Goal: Task Accomplishment & Management: Use online tool/utility

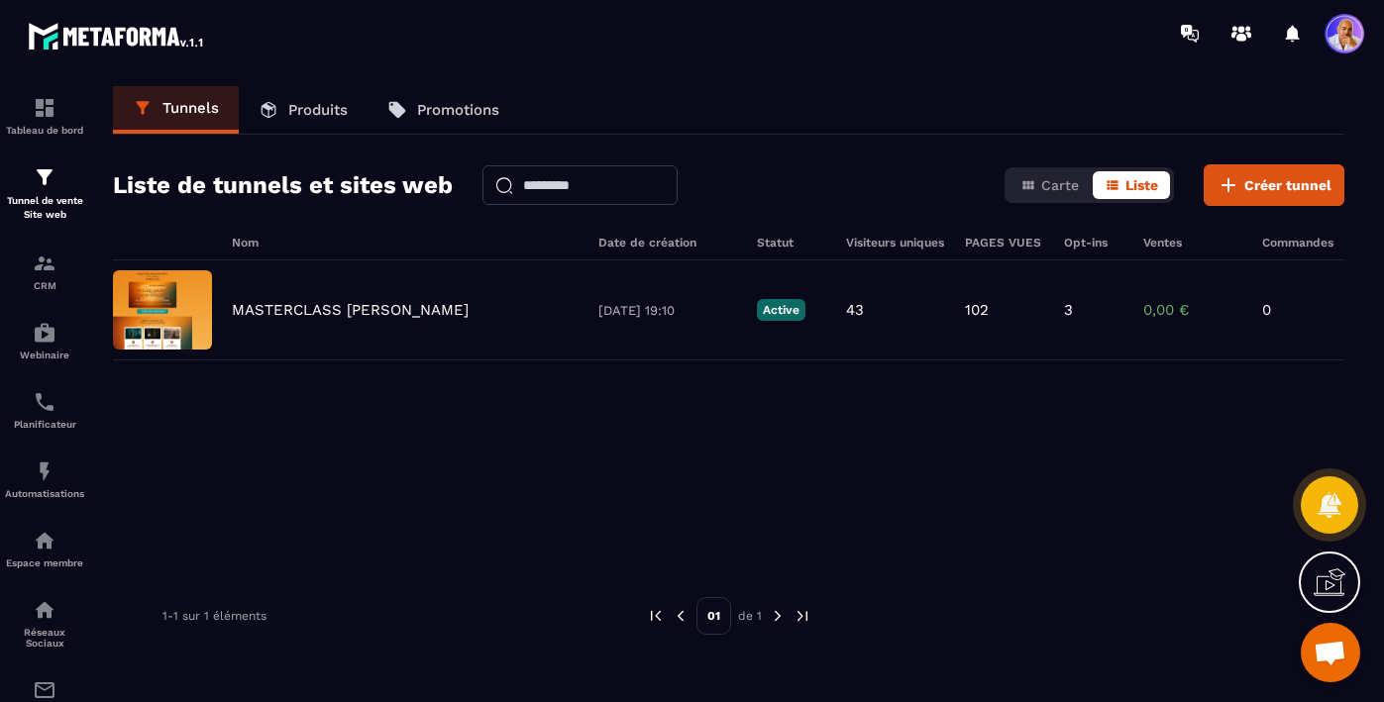
scroll to position [15825, 0]
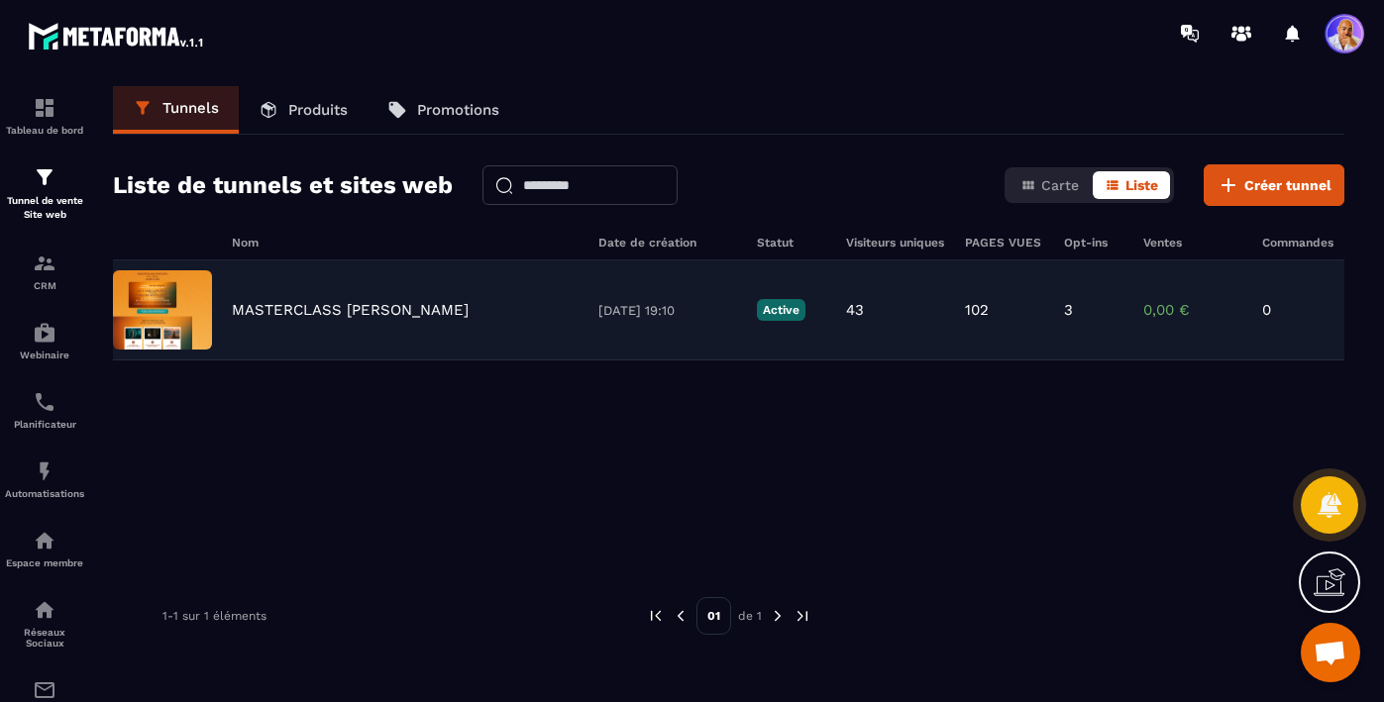
click at [287, 312] on p "MASTERCLASS [PERSON_NAME]" at bounding box center [350, 310] width 237 height 18
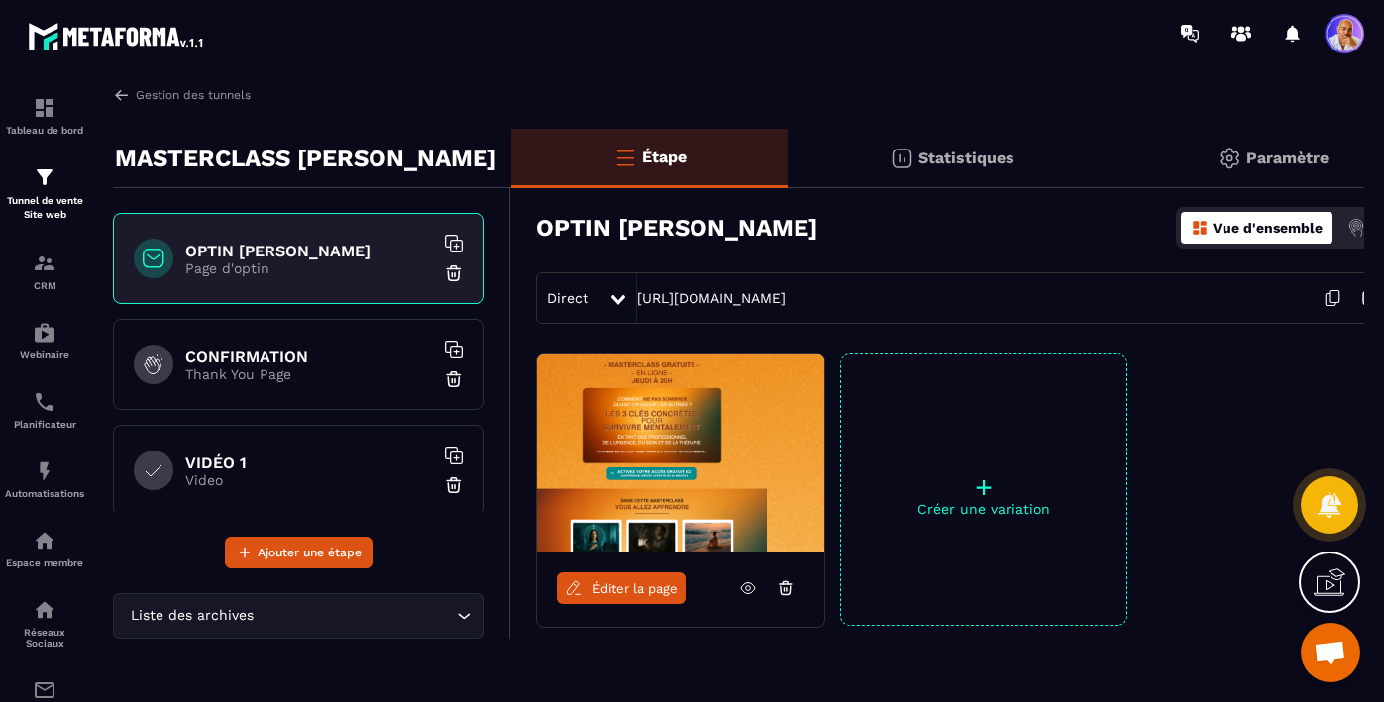
click at [287, 312] on div "OPTIN [PERSON_NAME] Page d'optin CONFIRMATION Thank You Page VIDÉO 1 Video VIDÉ…" at bounding box center [298, 362] width 371 height 299
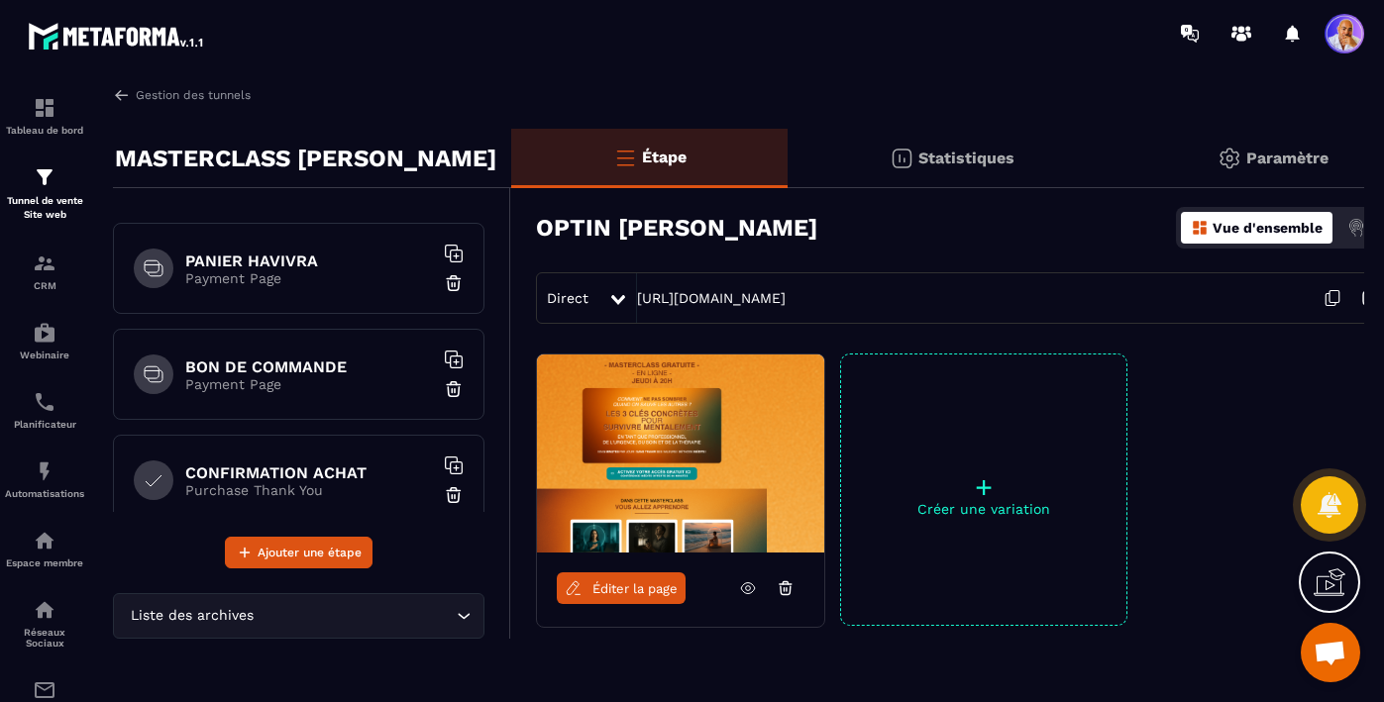
scroll to position [528, 0]
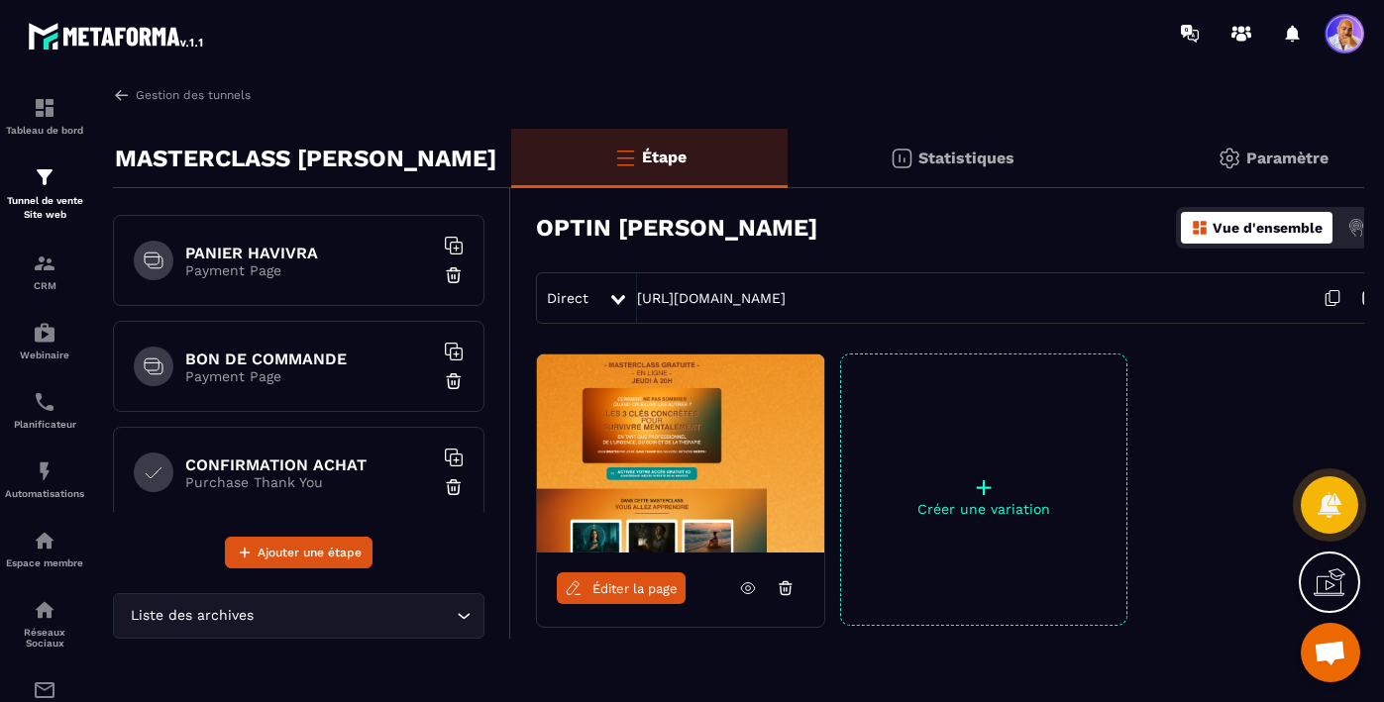
click at [297, 366] on h6 "BON DE COMMANDE" at bounding box center [309, 359] width 248 height 19
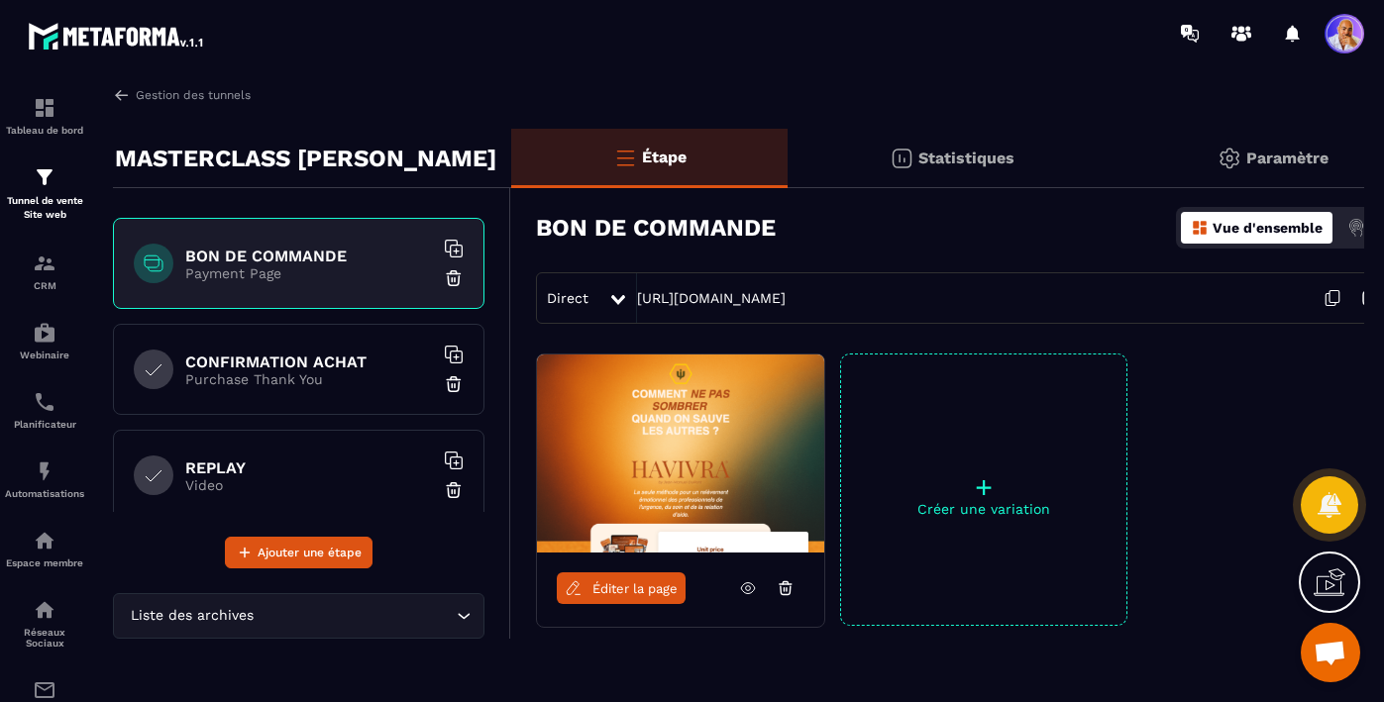
scroll to position [645, 0]
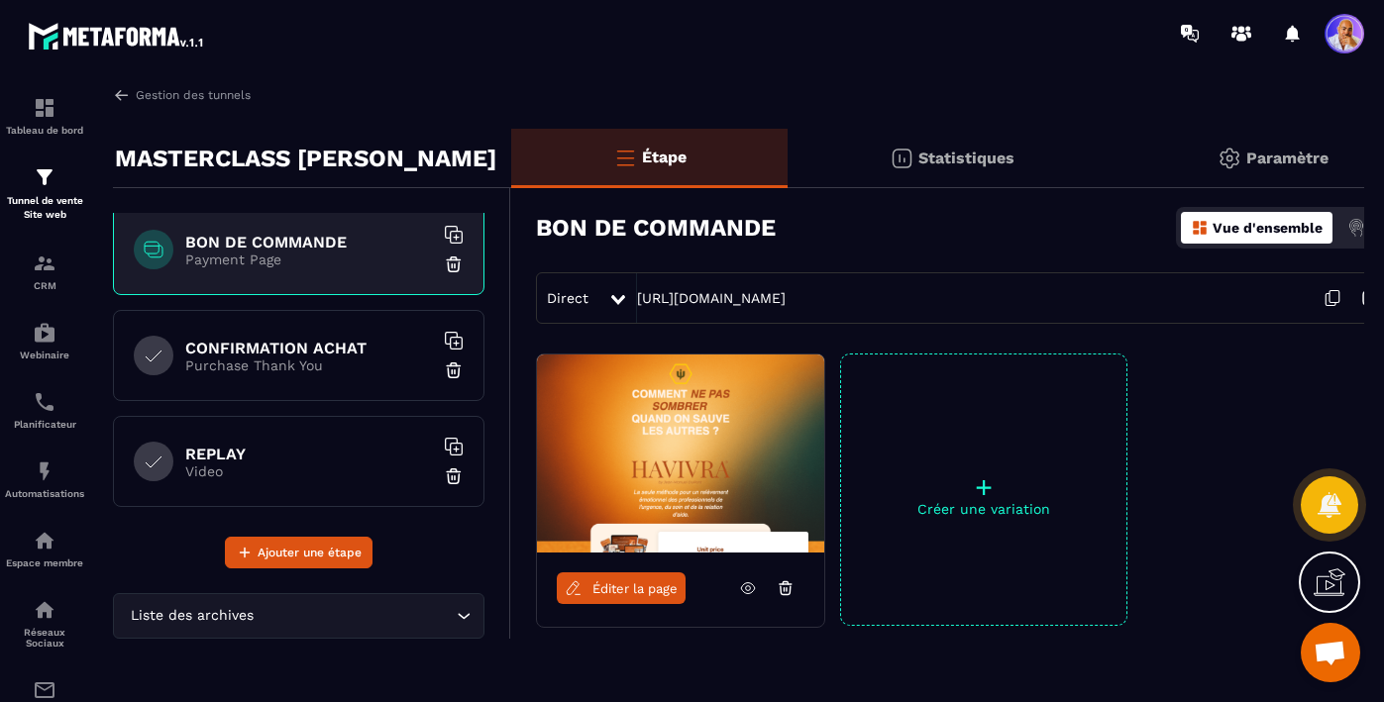
click at [310, 614] on input "Search for option" at bounding box center [355, 616] width 194 height 22
click at [417, 261] on p "Payment Page" at bounding box center [309, 260] width 248 height 16
click at [626, 581] on span "Éditer la page" at bounding box center [634, 588] width 85 height 15
